Goal: Task Accomplishment & Management: Manage account settings

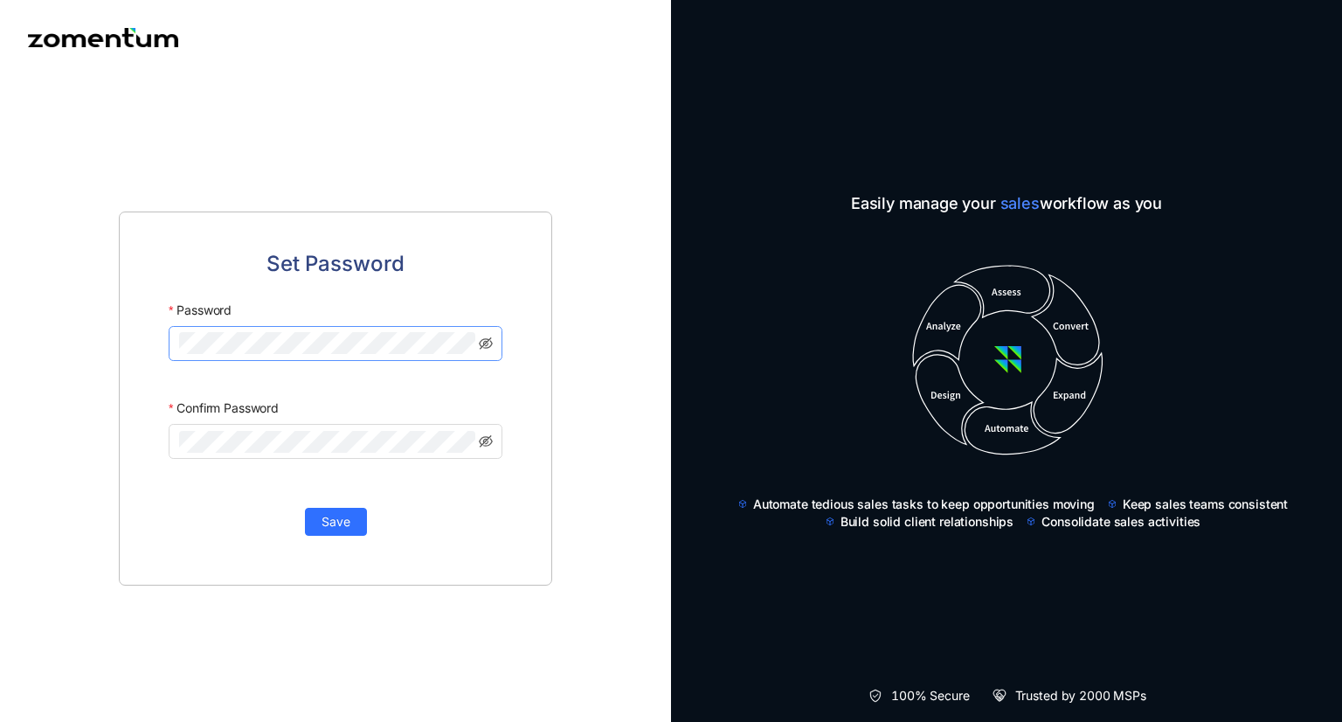
click at [456, 343] on keeper-lock "Open Keeper Popup" at bounding box center [463, 344] width 21 height 21
click at [551, 265] on div "Set Password Password Confirm Password Save" at bounding box center [335, 398] width 433 height 374
click at [462, 340] on keeper-lock "Open Keeper Popup" at bounding box center [463, 344] width 21 height 21
click at [343, 518] on span "Save" at bounding box center [336, 521] width 29 height 19
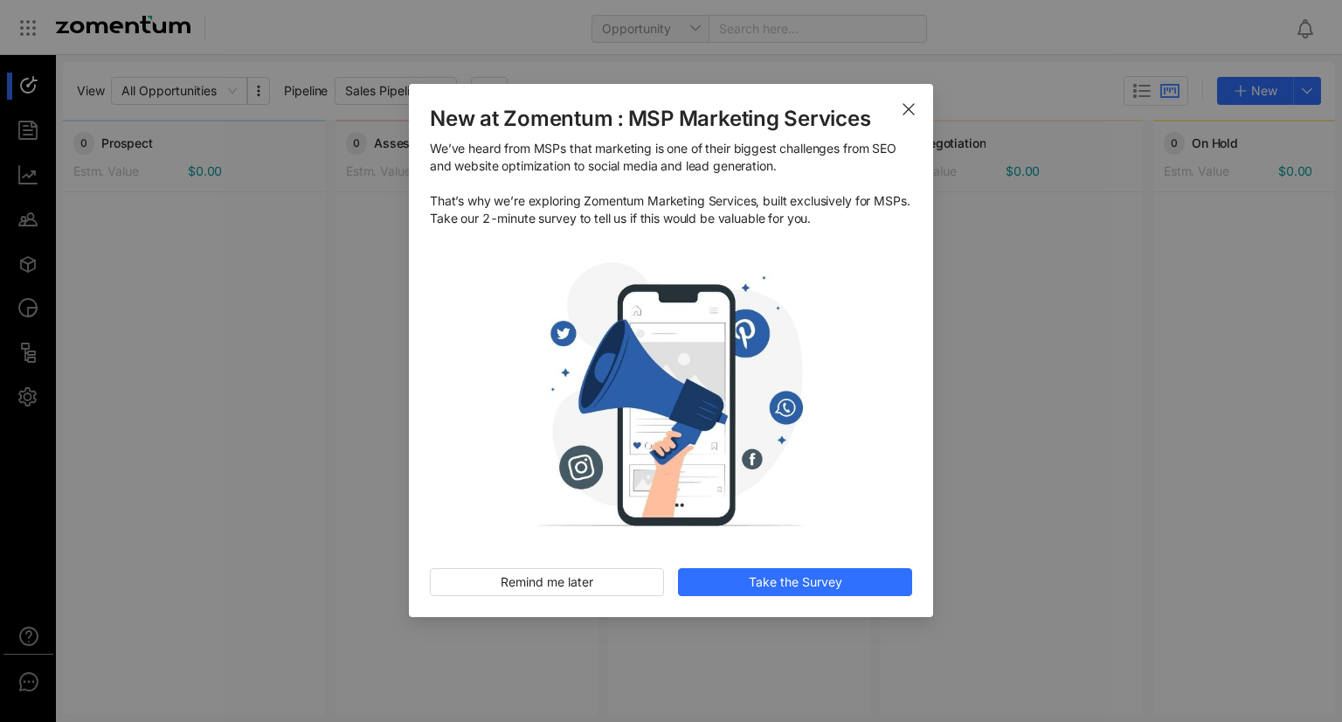
click at [910, 102] on icon "Close" at bounding box center [909, 109] width 14 height 14
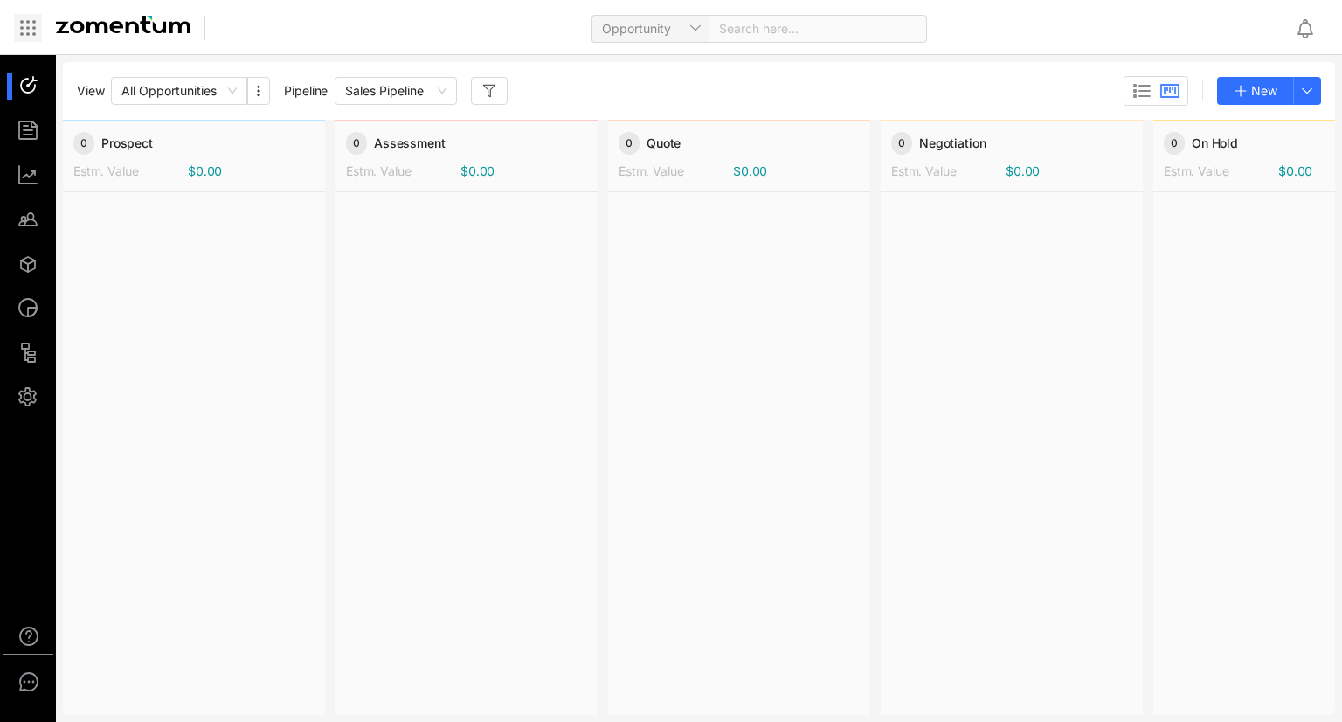
click at [25, 25] on icon at bounding box center [27, 27] width 21 height 21
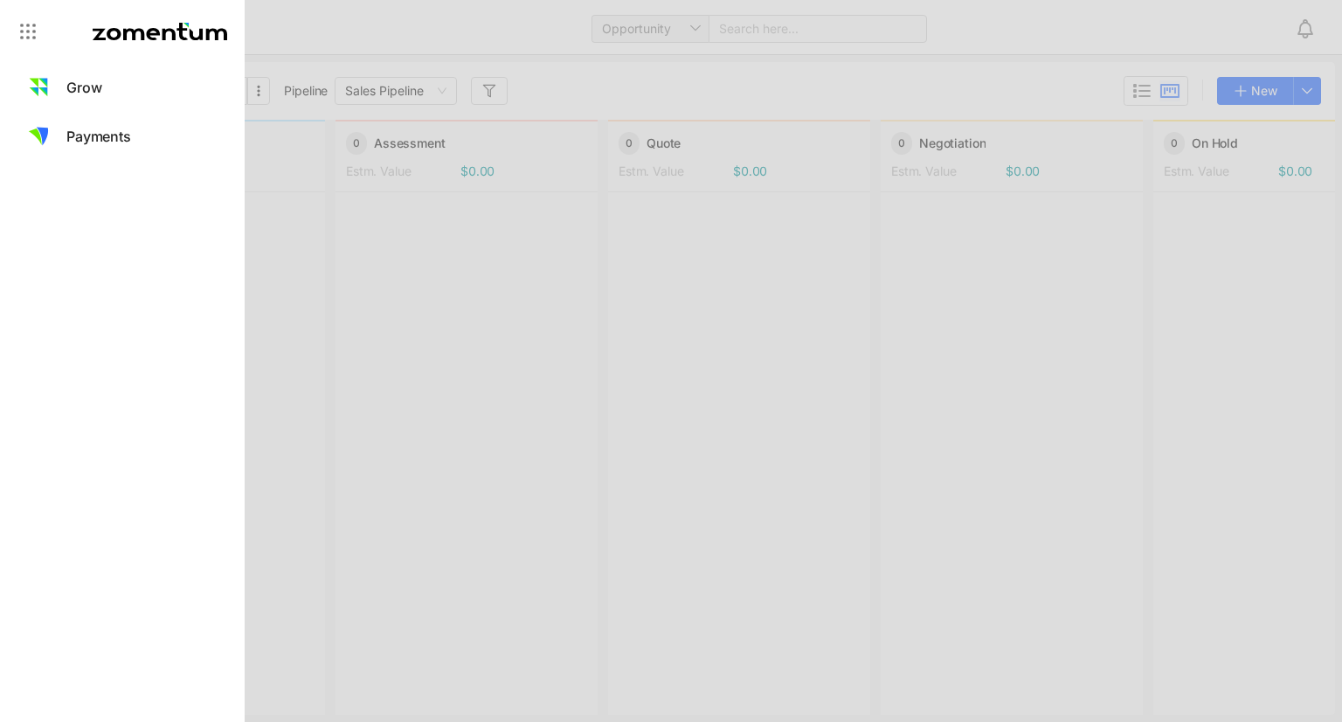
click at [42, 33] on div at bounding box center [122, 31] width 245 height 63
click at [37, 33] on icon at bounding box center [27, 31] width 21 height 21
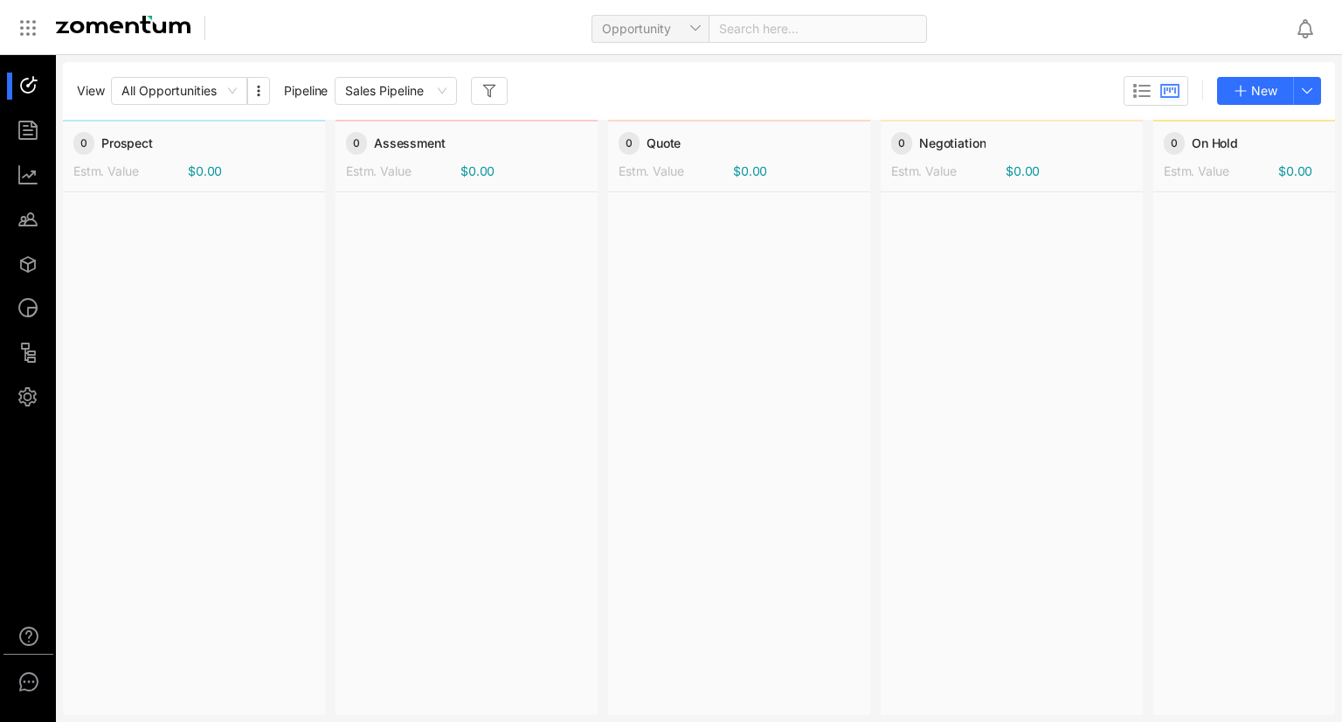
click at [46, 34] on div at bounding box center [123, 28] width 163 height 24
click at [41, 400] on div at bounding box center [36, 397] width 38 height 27
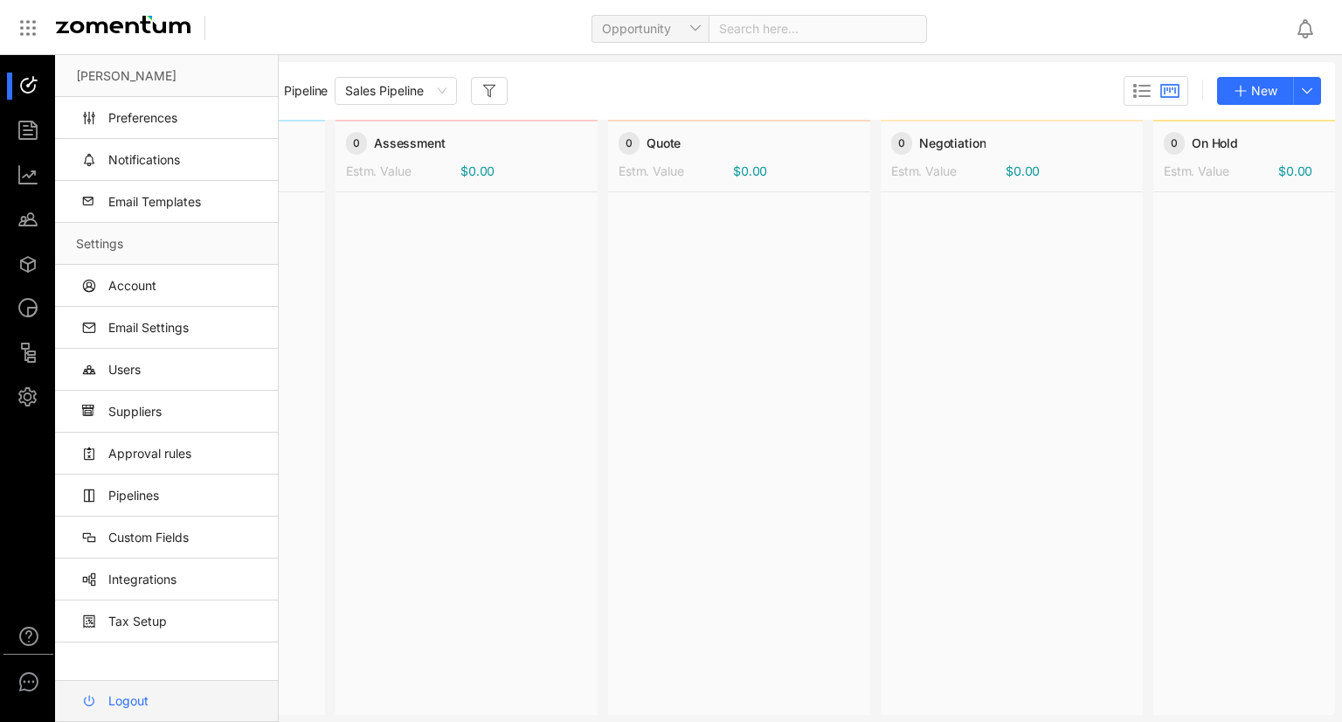
click at [168, 708] on link "Logout" at bounding box center [170, 701] width 188 height 42
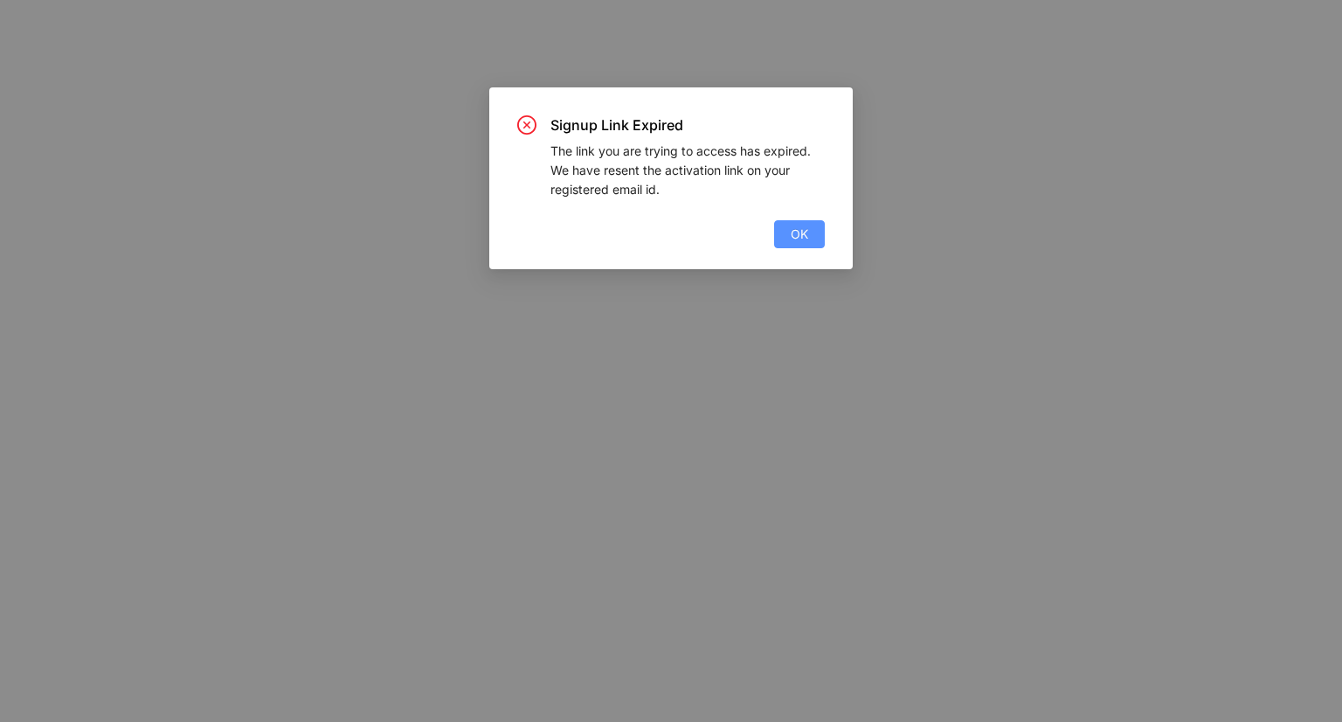
click at [788, 241] on button "OK" at bounding box center [799, 234] width 51 height 28
